Goal: Check status: Check status

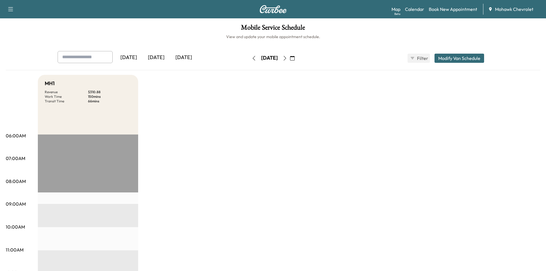
drag, startPoint x: 405, startPoint y: 129, endPoint x: 389, endPoint y: 115, distance: 20.5
drag, startPoint x: 388, startPoint y: 122, endPoint x: 383, endPoint y: 125, distance: 5.8
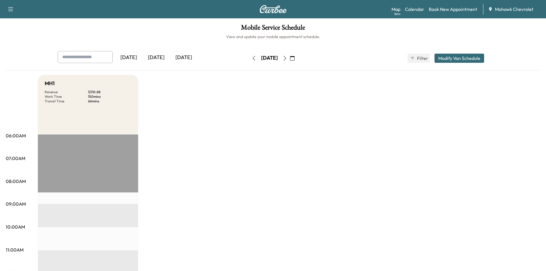
drag, startPoint x: 78, startPoint y: 43, endPoint x: 83, endPoint y: 34, distance: 10.5
click at [79, 41] on div "Mobile Service Schedule View and update your mobile appointment schedule. [DATE…" at bounding box center [273, 264] width 546 height 492
